Goal: Book appointment/travel/reservation

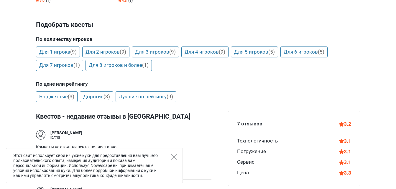
scroll to position [177, 0]
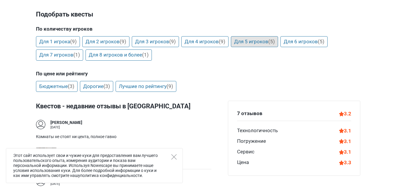
click at [263, 41] on link "Для 5 игроков (5)" at bounding box center [254, 41] width 47 height 11
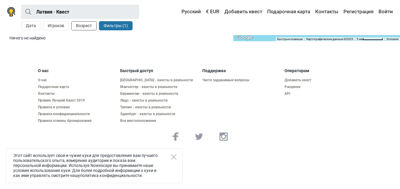
click at [88, 22] on button "Возраст" at bounding box center [83, 25] width 25 height 9
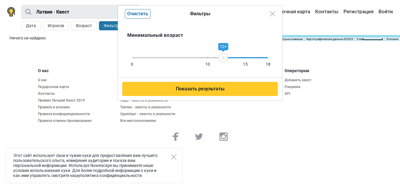
drag, startPoint x: 269, startPoint y: 58, endPoint x: 223, endPoint y: 60, distance: 45.5
click at [223, 60] on div "12+" at bounding box center [223, 57] width 9 height 9
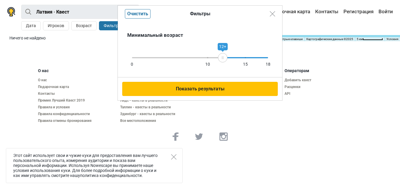
click at [221, 85] on button "Показать результаты" at bounding box center [200, 89] width 156 height 14
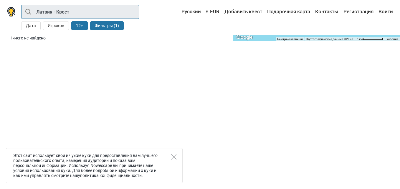
click at [113, 9] on input "Латвия · Квест" at bounding box center [80, 12] width 118 height 14
type input "Латвия"
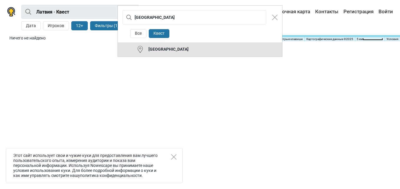
click at [155, 43] on button "Латвия" at bounding box center [200, 49] width 165 height 14
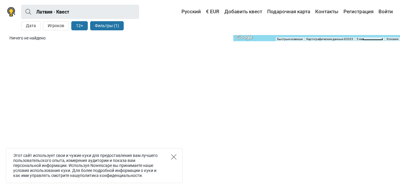
click at [173, 156] on icon "Close" at bounding box center [173, 156] width 5 height 5
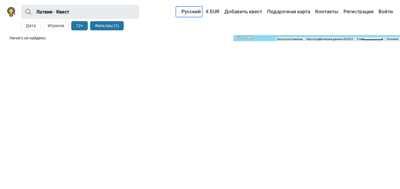
click at [195, 10] on link "Русский" at bounding box center [189, 11] width 27 height 11
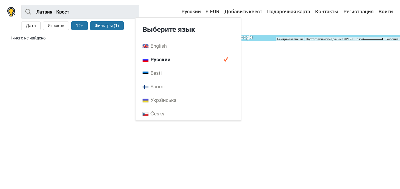
drag, startPoint x: 174, startPoint y: 57, endPoint x: 172, endPoint y: 55, distance: 3.4
click at [172, 55] on span "Русский" at bounding box center [189, 60] width 106 height 14
click at [78, 46] on section "Ничего не найдено Search here + - ← Переместить влево → Переместить вправо ↑ Пе…" at bounding box center [200, 42] width 400 height 15
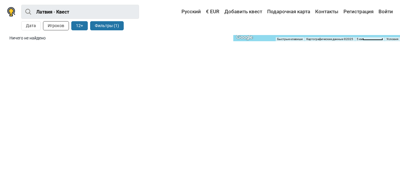
click at [58, 26] on button "Игроков" at bounding box center [56, 25] width 26 height 9
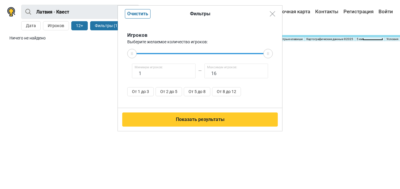
drag, startPoint x: 128, startPoint y: 55, endPoint x: 135, endPoint y: 54, distance: 7.4
click at [137, 54] on div "Игроков Выберите желаемое количество игроков: 1 Минимум игроков: 16 Максимум иг…" at bounding box center [200, 65] width 165 height 86
type input "5"
drag, startPoint x: 135, startPoint y: 54, endPoint x: 166, endPoint y: 53, distance: 30.7
click at [166, 53] on icon at bounding box center [165, 53] width 9 height 3
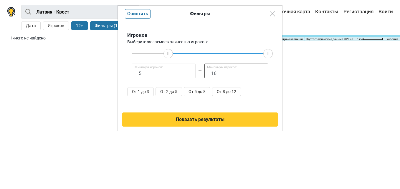
click at [239, 71] on input "16" at bounding box center [237, 71] width 64 height 15
type input "1"
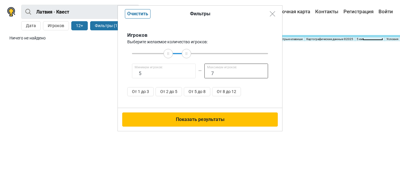
type input "7"
click at [236, 126] on button "Показать результаты" at bounding box center [200, 120] width 156 height 14
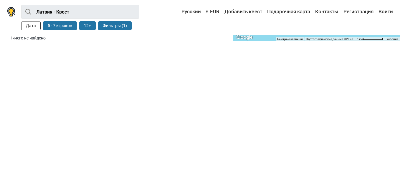
click at [28, 26] on button "Дата" at bounding box center [30, 25] width 19 height 9
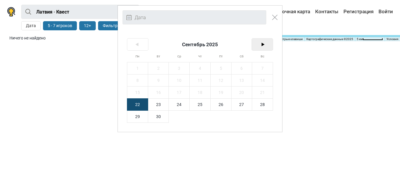
click at [267, 46] on span ">" at bounding box center [262, 45] width 21 height 12
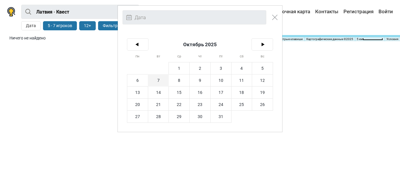
click at [156, 80] on span "7" at bounding box center [158, 81] width 21 height 12
type input "7-го октября (вт)"
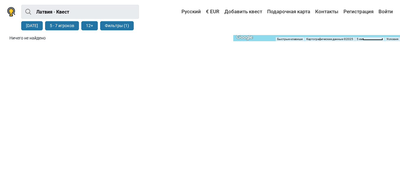
click at [128, 59] on html "Латвия · Квест Латвия Все Квест Латвия 7 окт. 5 - 7 игроков 12+ Фильтры (1) 7-г…" at bounding box center [200, 29] width 400 height 59
